Goal: Information Seeking & Learning: Learn about a topic

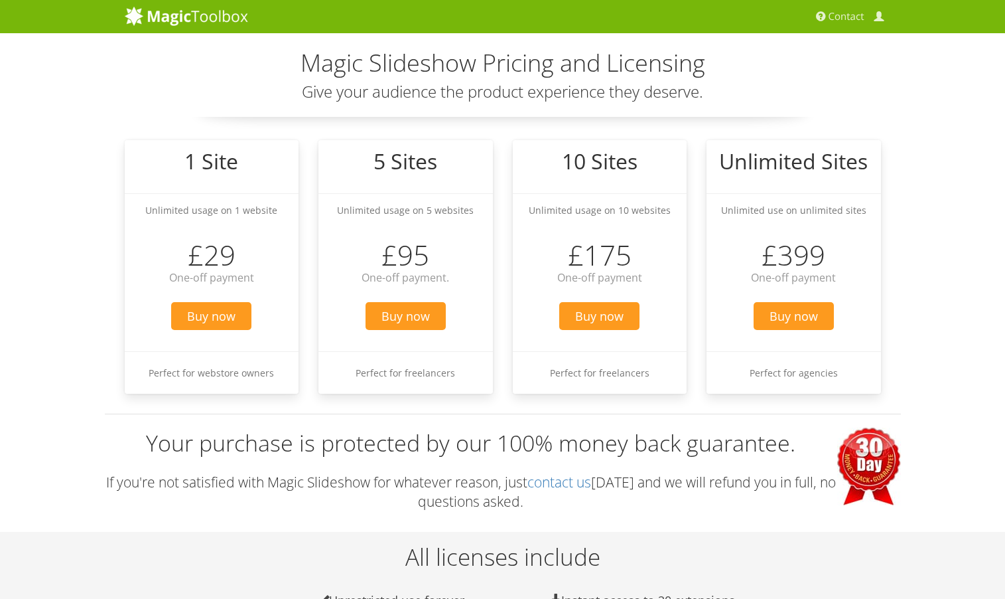
click at [231, 19] on img at bounding box center [186, 16] width 123 height 20
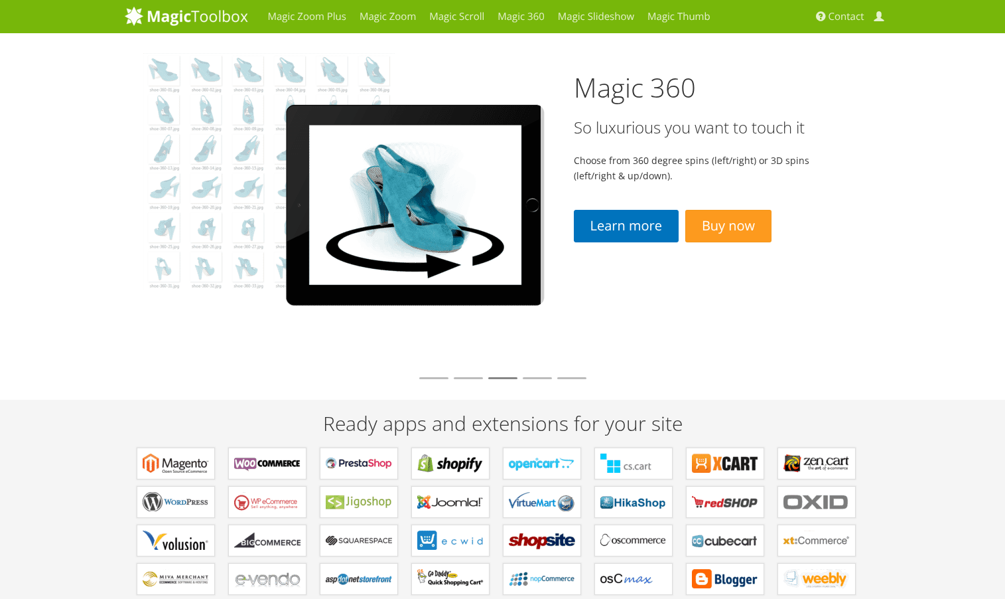
click at [463, 378] on li at bounding box center [468, 378] width 29 height 2
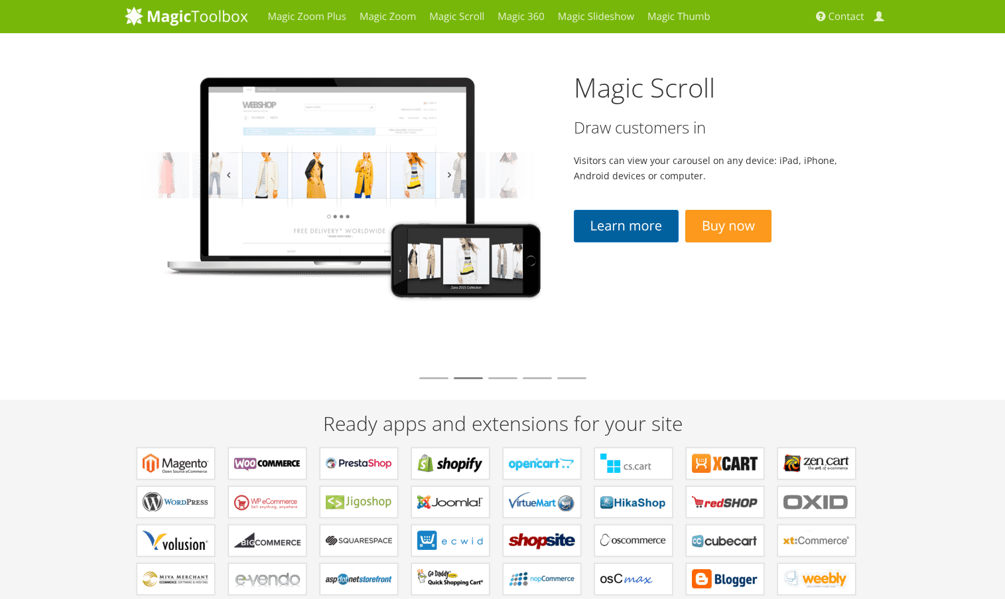
click at [615, 224] on link "Learn more" at bounding box center [626, 226] width 105 height 33
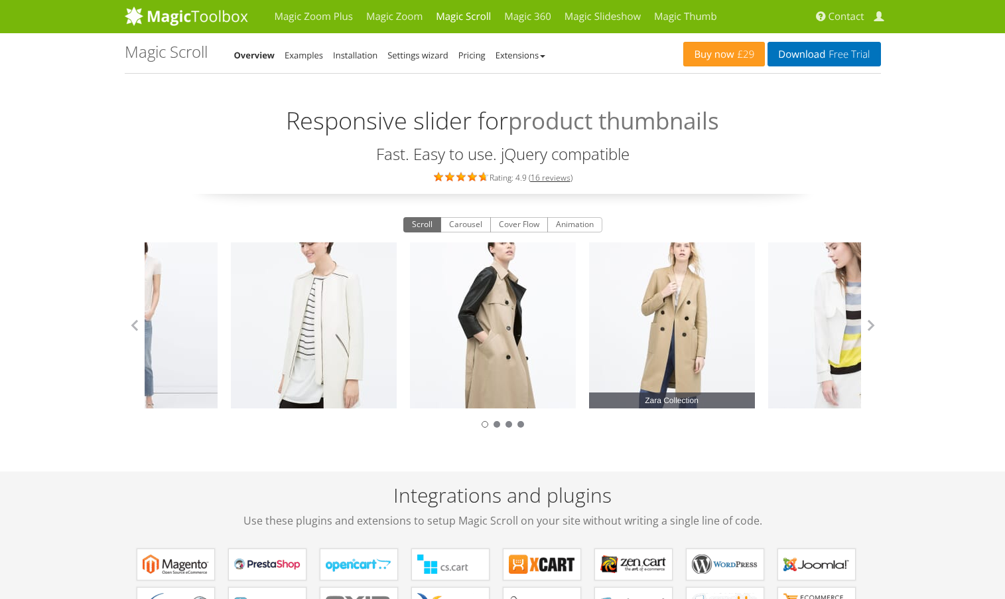
scroll to position [2, 0]
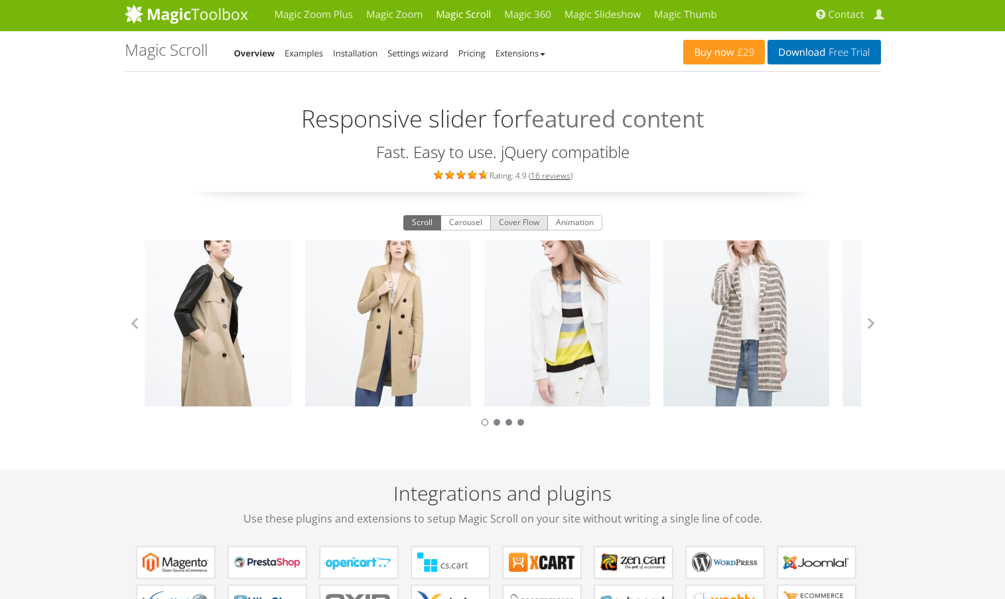
click at [522, 228] on button "Cover Flow" at bounding box center [519, 223] width 58 height 16
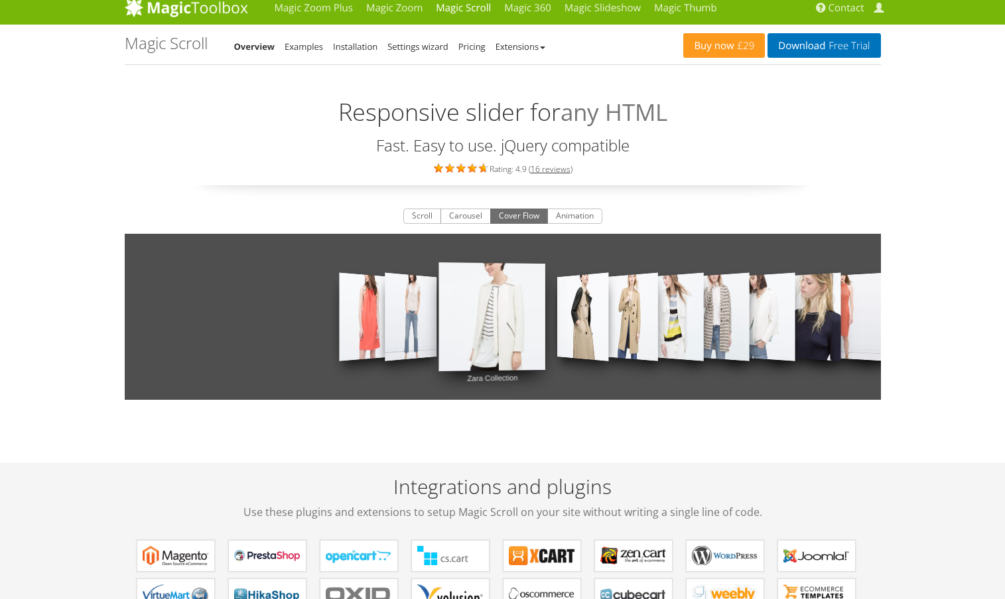
scroll to position [9, 0]
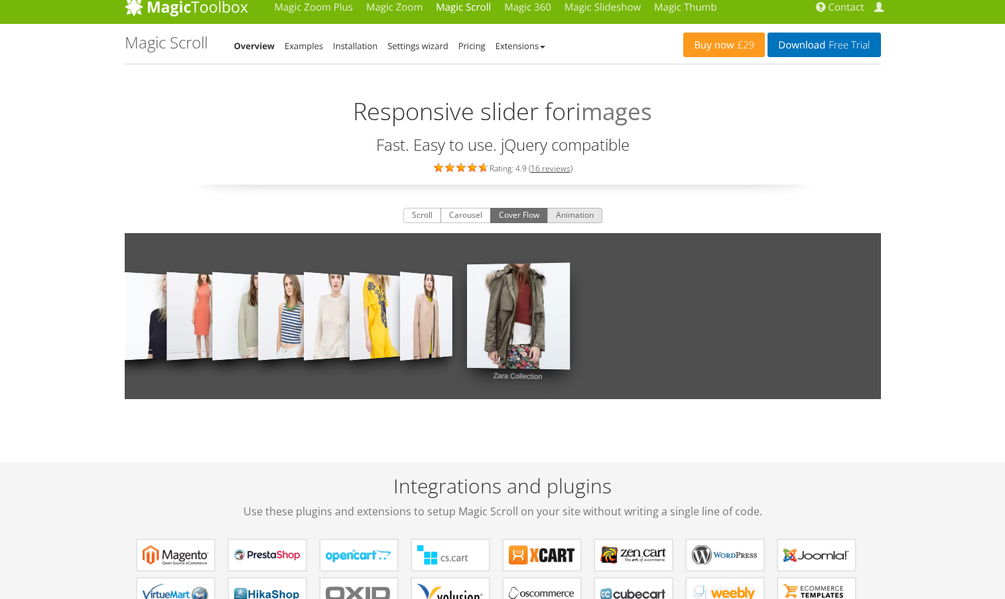
click at [566, 219] on button "Animation" at bounding box center [575, 216] width 55 height 16
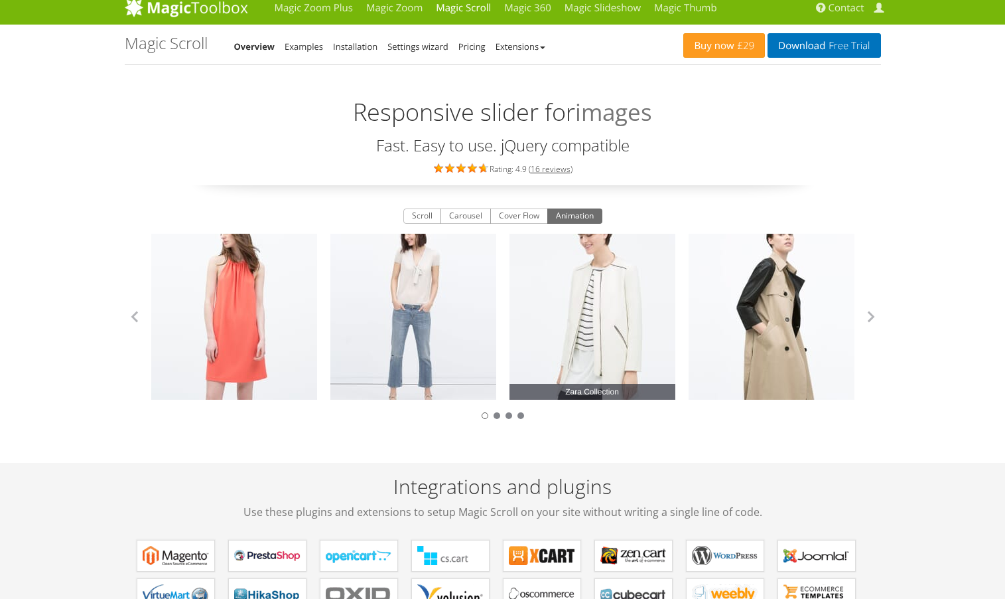
scroll to position [5, 0]
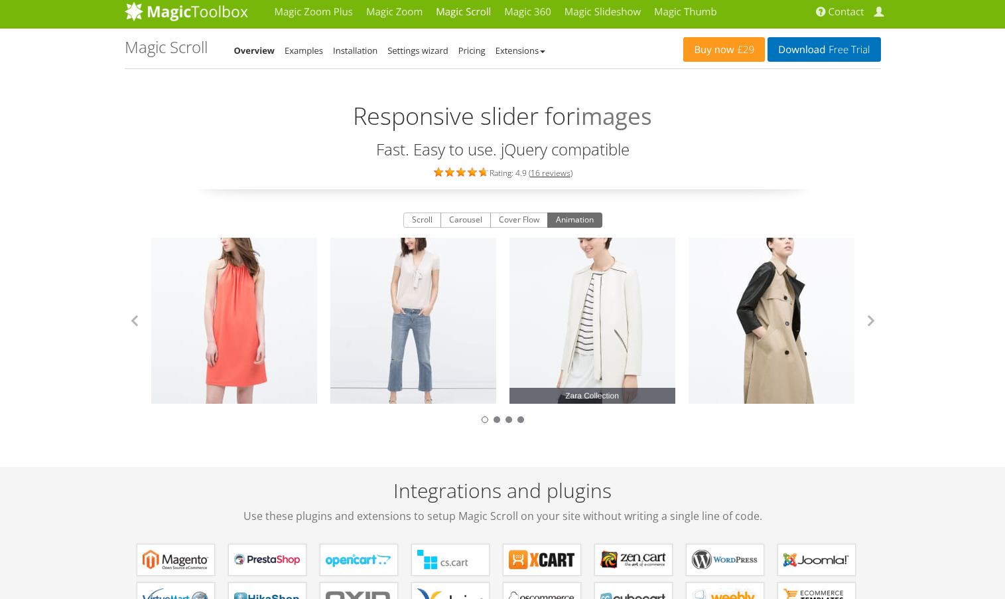
click at [611, 318] on link "Zara Collection" at bounding box center [593, 321] width 166 height 166
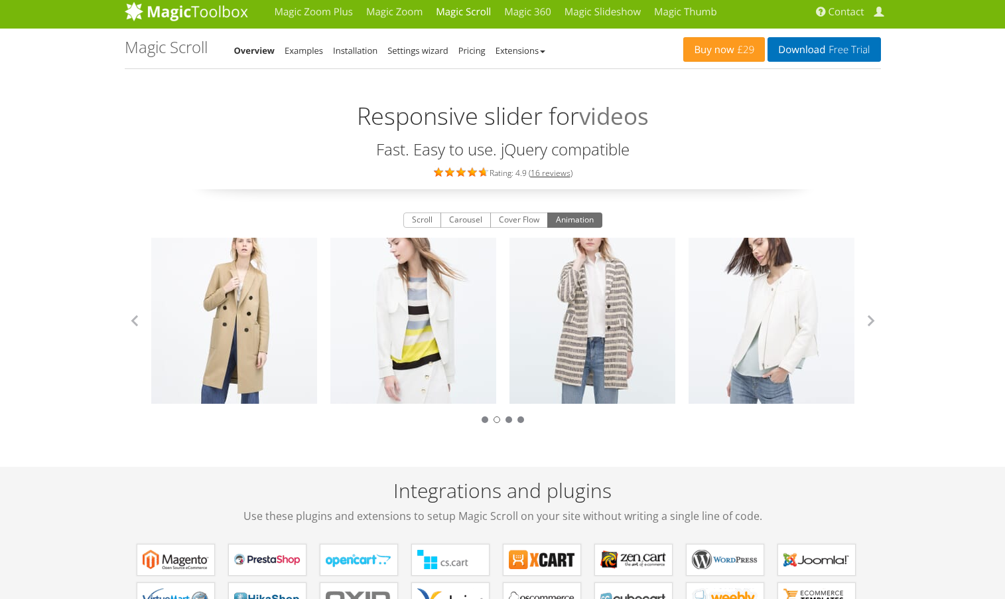
scroll to position [0, 0]
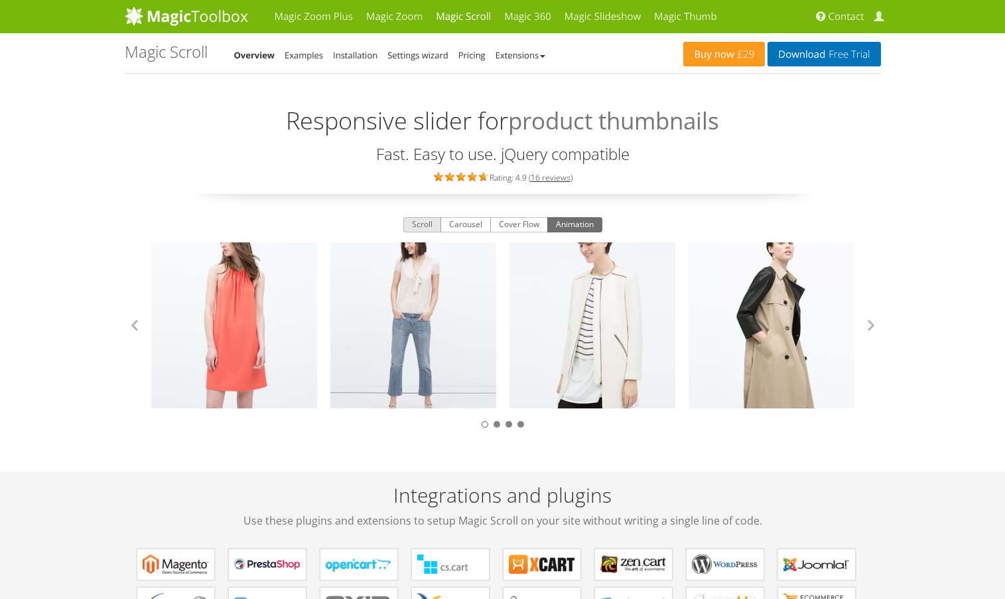
click at [420, 227] on button "Scroll" at bounding box center [423, 225] width 38 height 16
click at [871, 322] on button "button" at bounding box center [871, 325] width 20 height 20
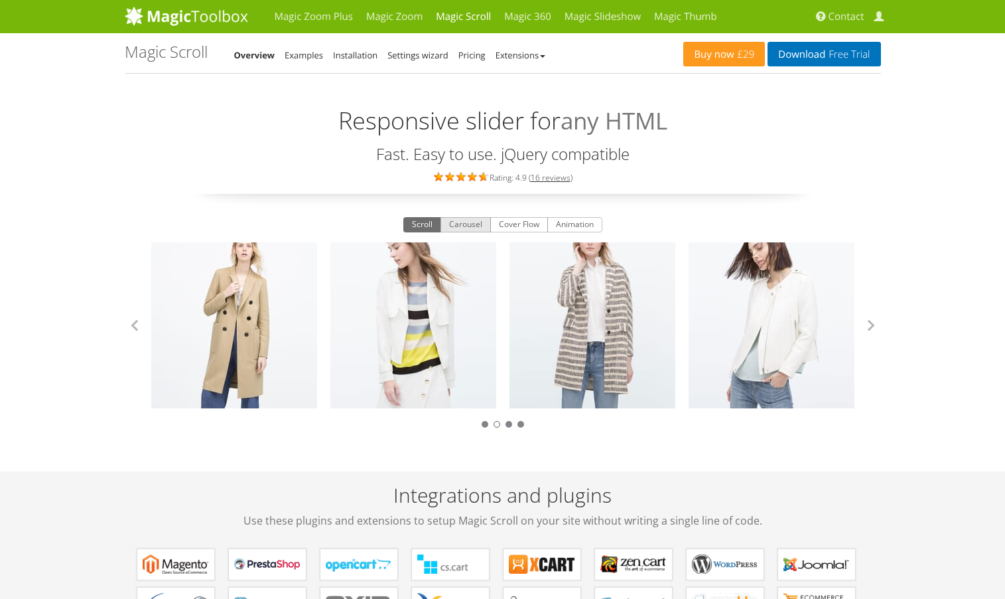
click at [463, 226] on button "Carousel" at bounding box center [466, 225] width 50 height 16
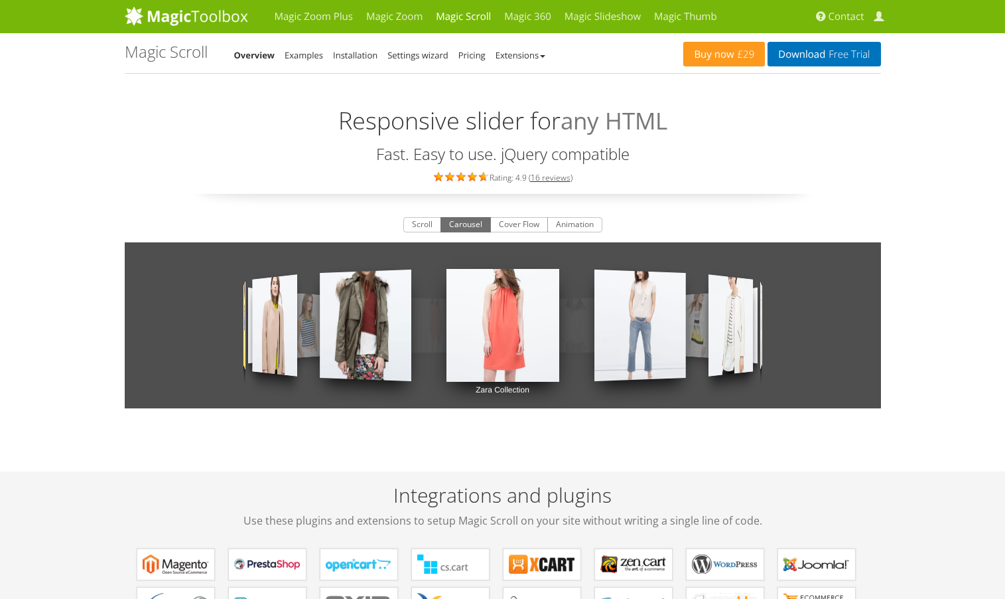
scroll to position [1, 0]
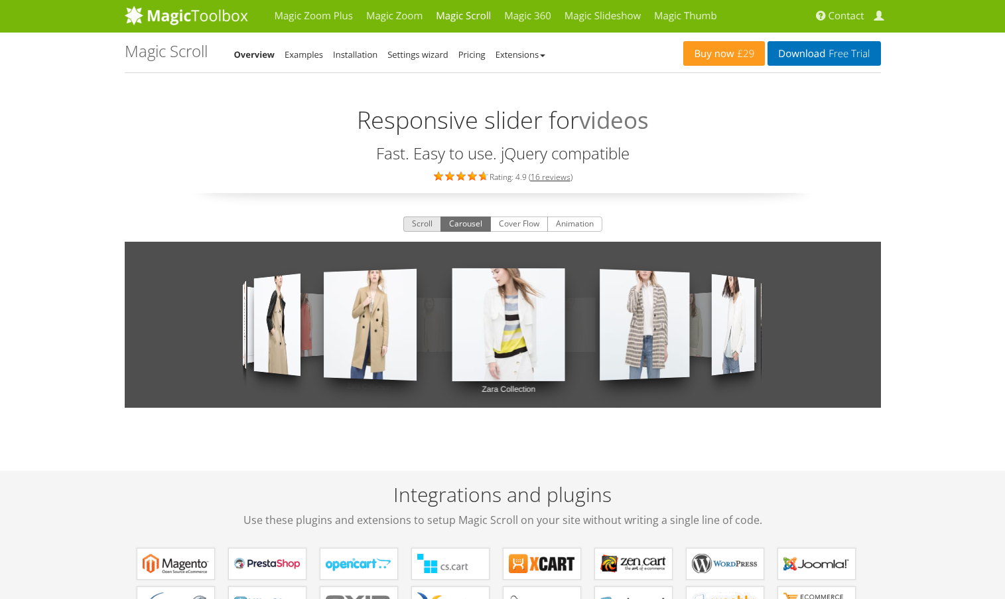
click at [423, 220] on button "Scroll" at bounding box center [423, 224] width 38 height 16
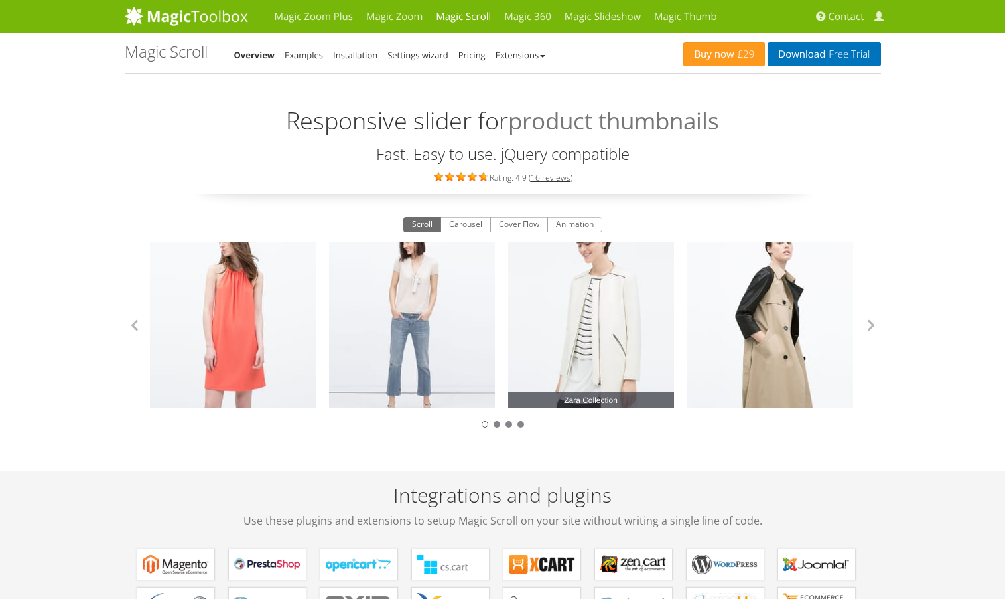
scroll to position [0, 0]
click at [254, 55] on link "Overview" at bounding box center [254, 55] width 41 height 12
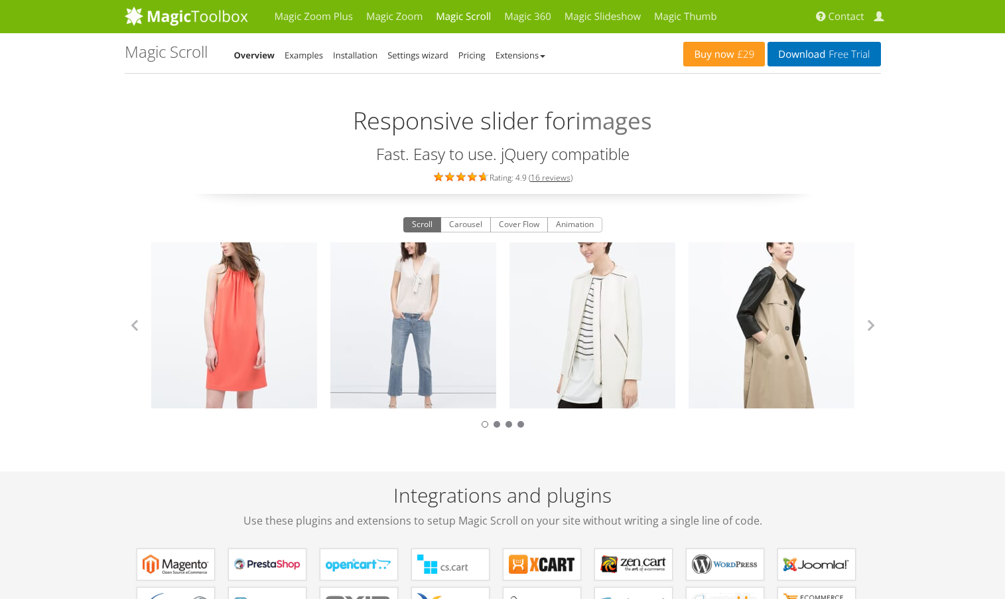
click at [199, 17] on img at bounding box center [186, 16] width 123 height 20
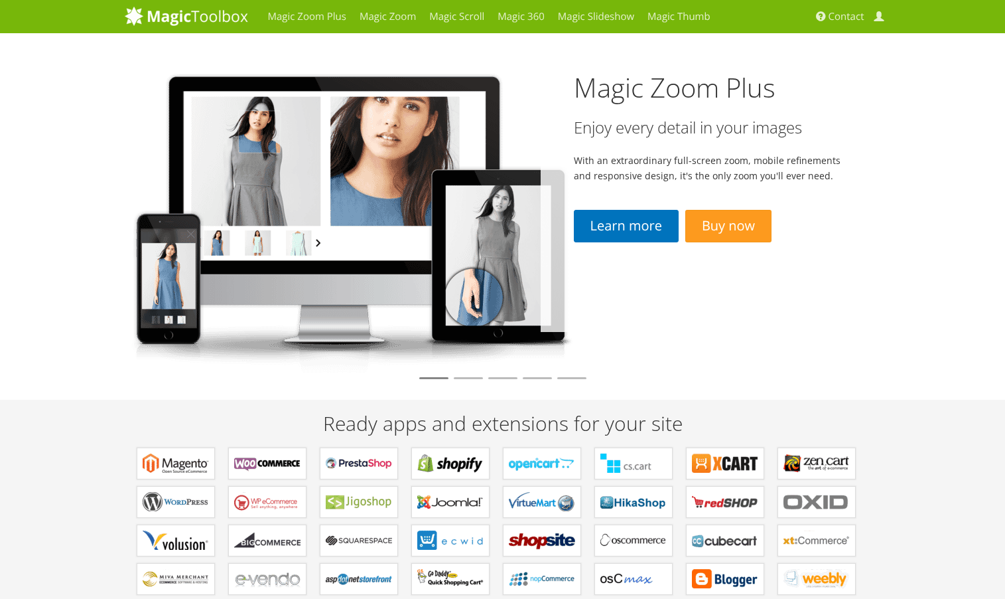
scroll to position [21, 0]
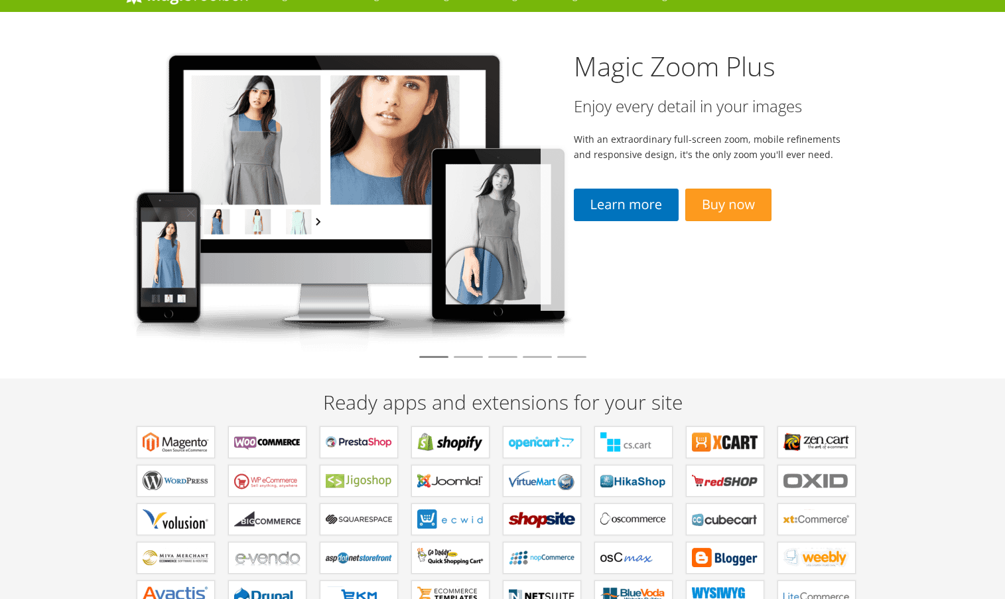
click at [564, 356] on li at bounding box center [571, 357] width 29 height 2
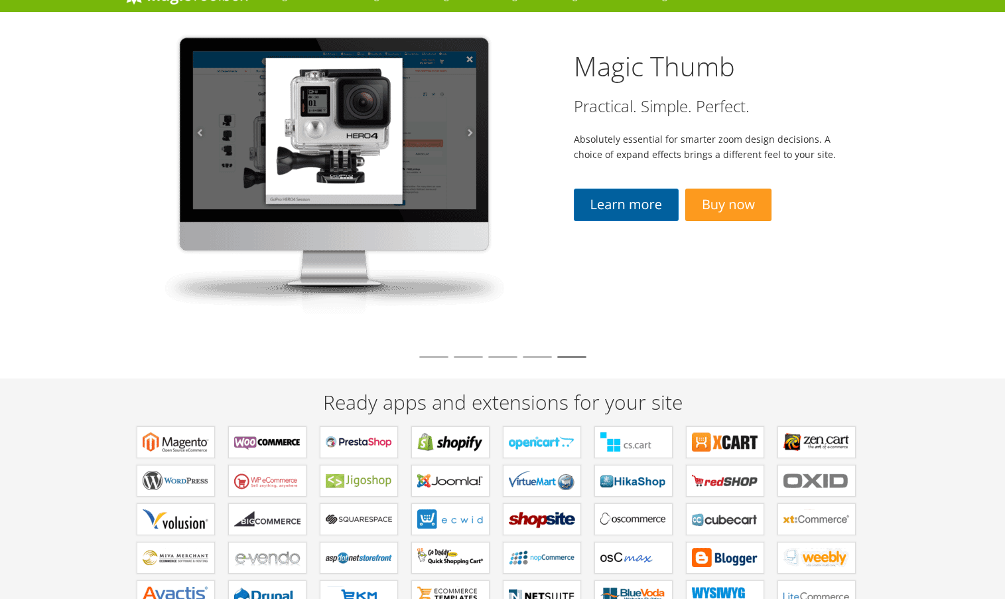
click at [630, 210] on link "Learn more" at bounding box center [626, 204] width 105 height 33
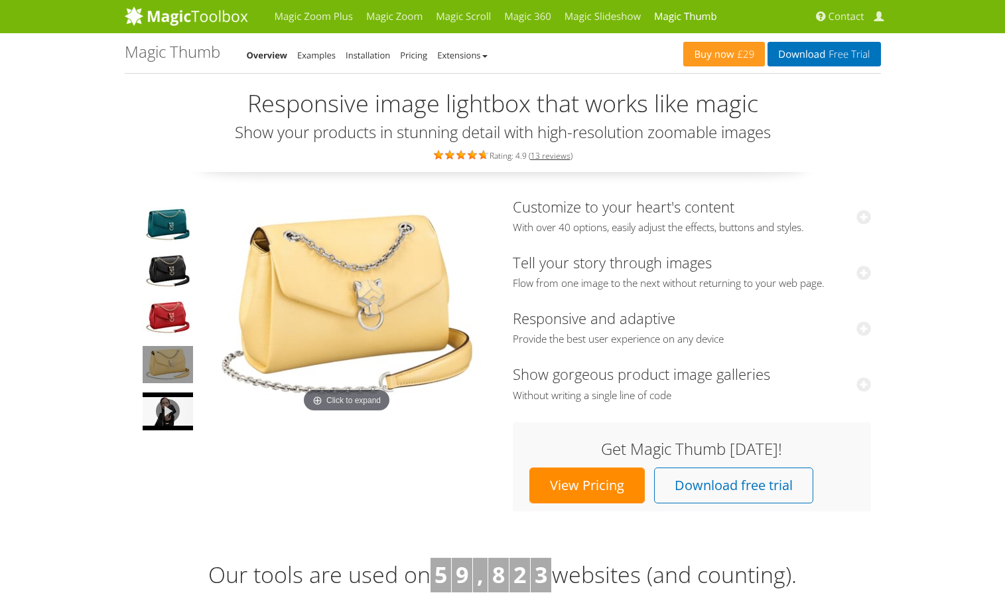
click at [326, 404] on img at bounding box center [347, 307] width 292 height 218
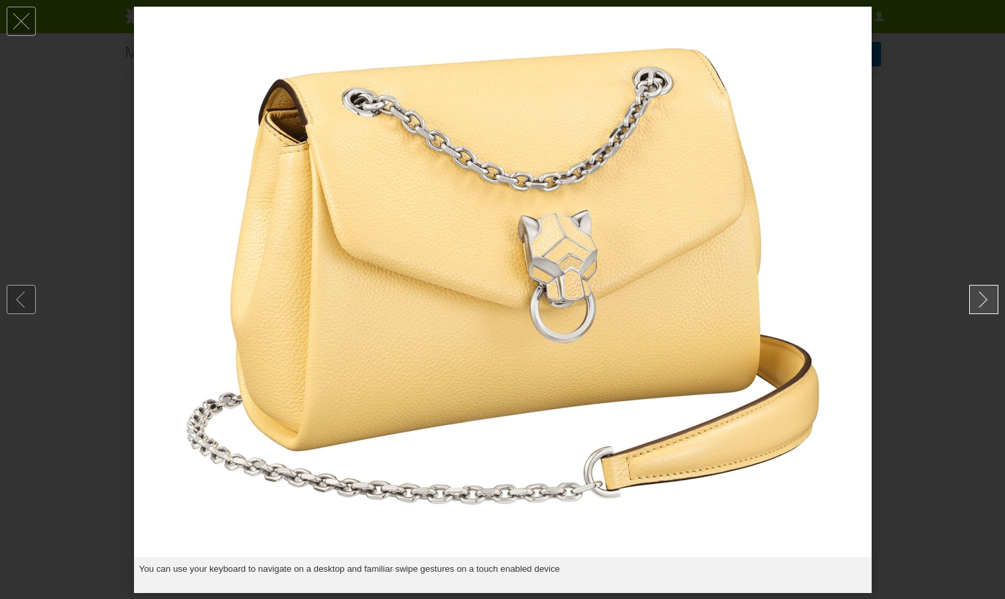
click at [979, 300] on link at bounding box center [984, 299] width 29 height 29
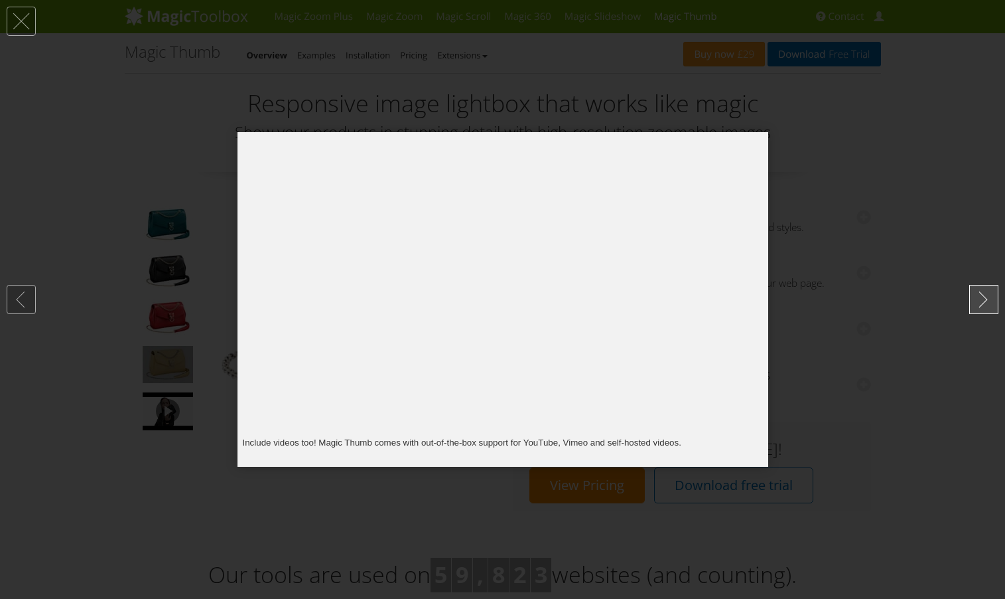
click at [979, 300] on link at bounding box center [984, 299] width 29 height 29
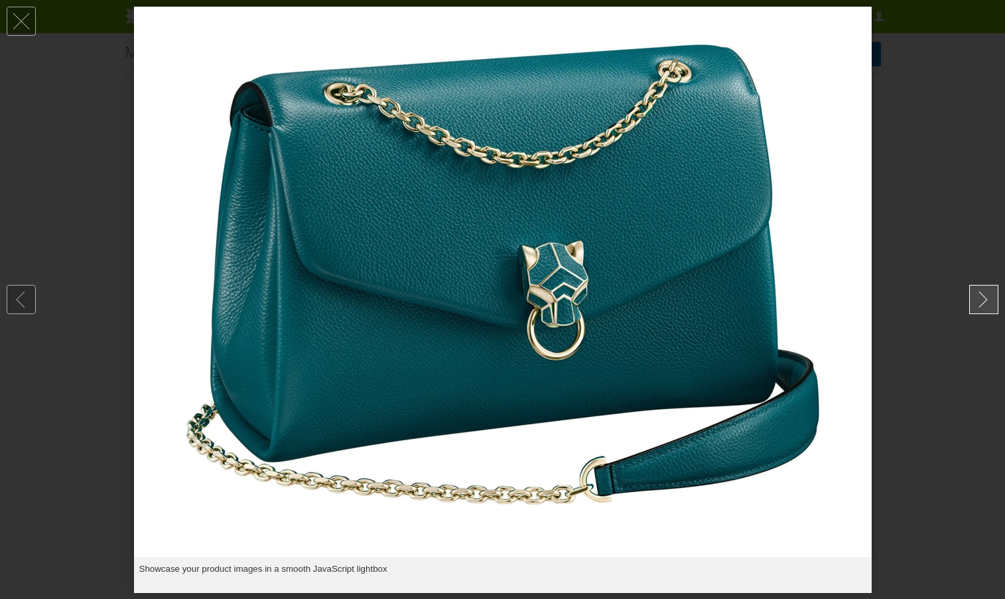
click at [979, 300] on link at bounding box center [984, 299] width 29 height 29
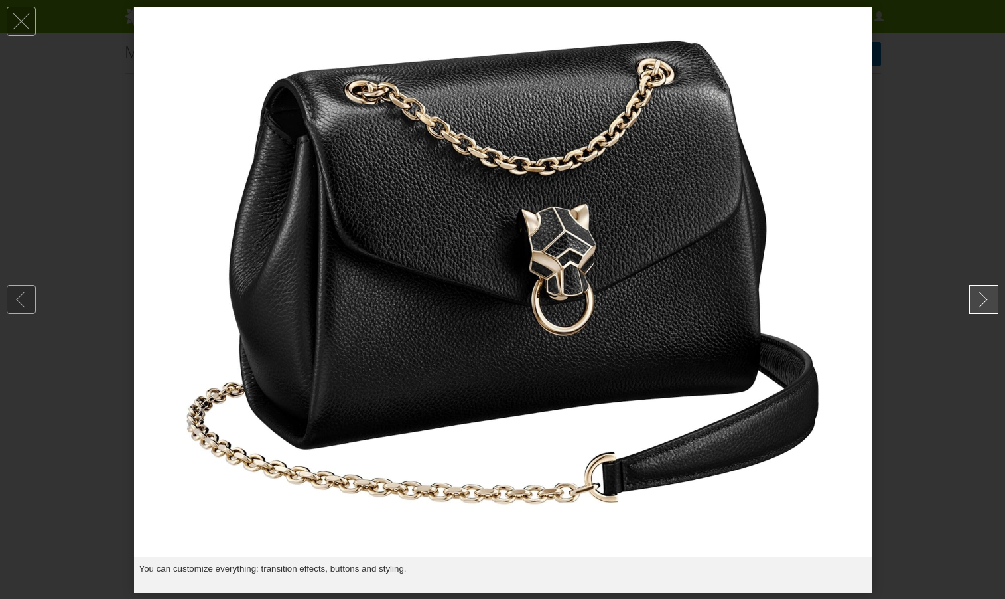
click at [979, 300] on link at bounding box center [984, 299] width 29 height 29
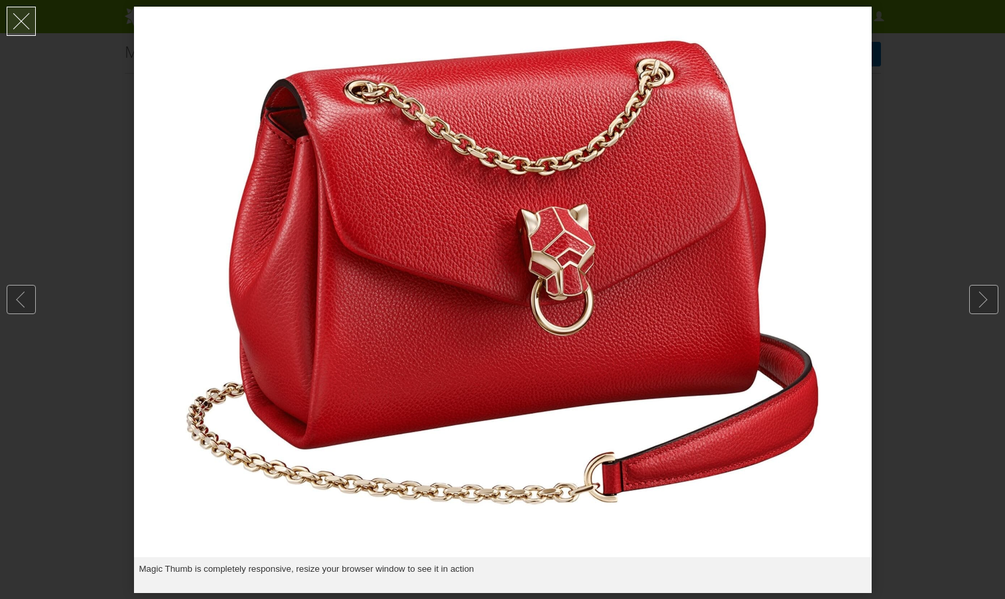
click at [16, 21] on link at bounding box center [21, 21] width 29 height 29
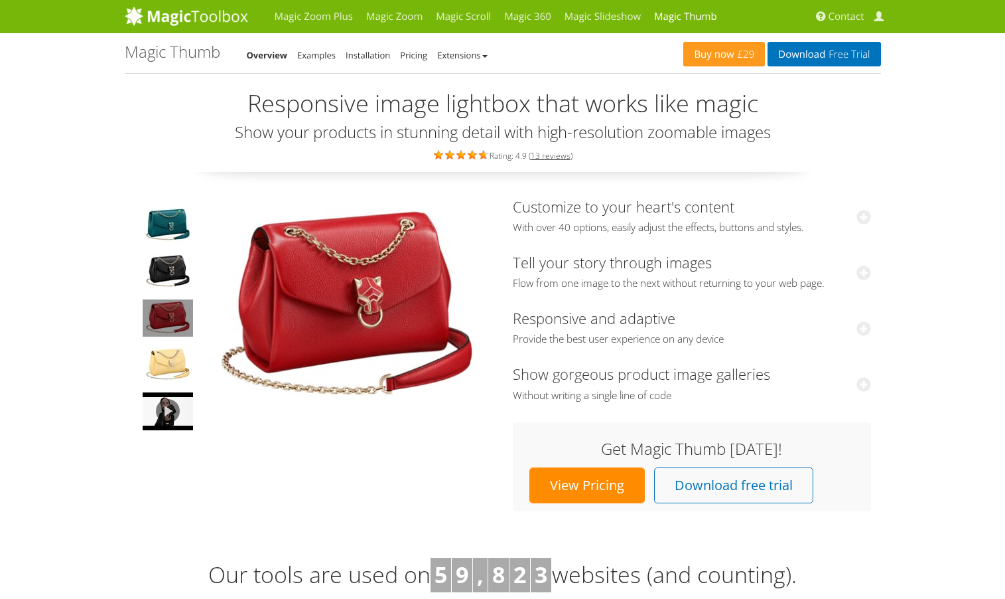
click at [305, 473] on div "Customize to your heart's content With over 40 options, easily adjust the effec…" at bounding box center [503, 351] width 757 height 319
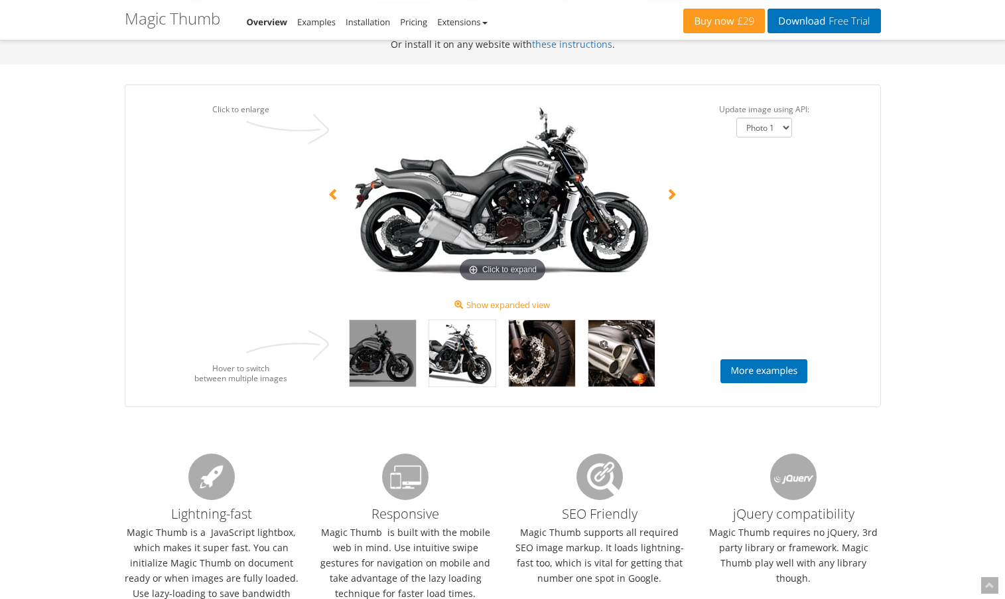
scroll to position [921, 0]
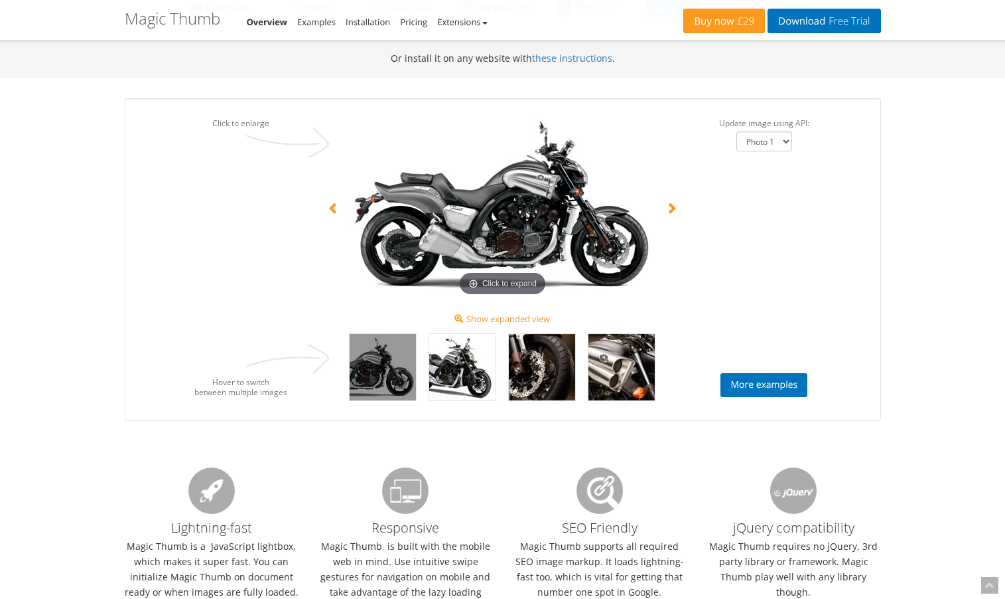
click at [674, 202] on span at bounding box center [672, 208] width 12 height 12
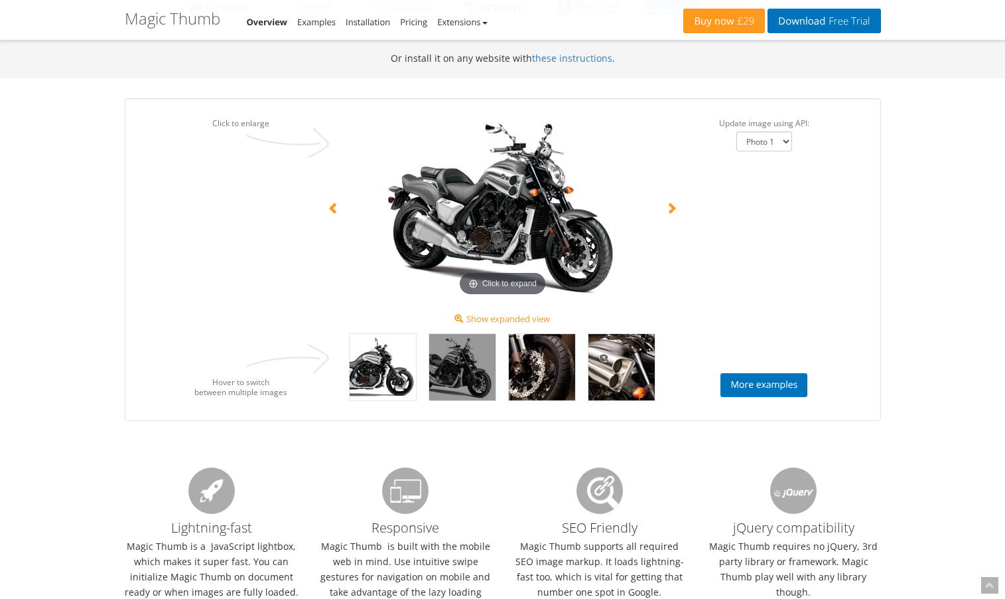
click at [672, 202] on span at bounding box center [672, 208] width 12 height 12
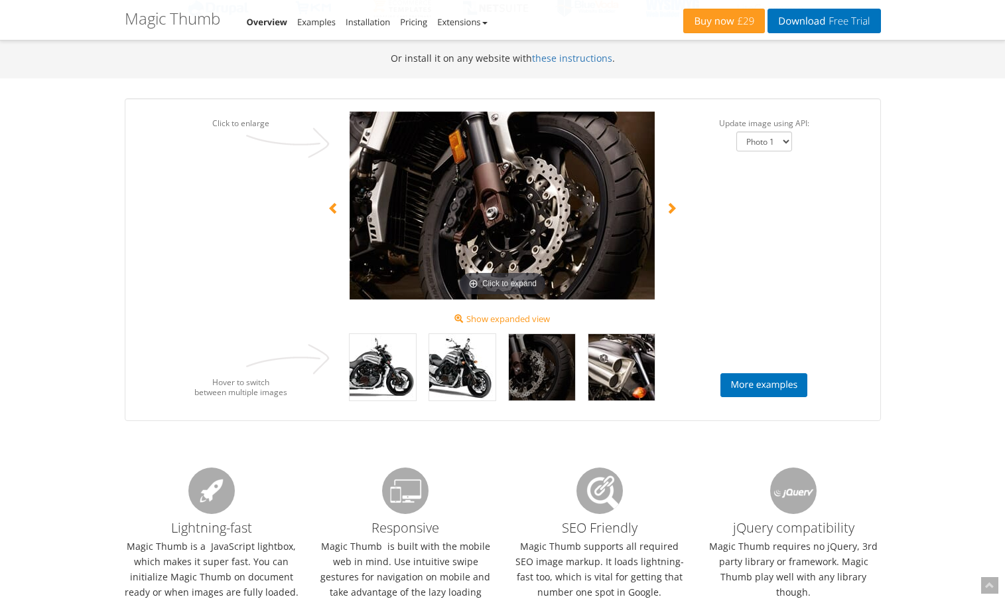
click at [673, 202] on span at bounding box center [672, 208] width 12 height 12
